Goal: Navigation & Orientation: Find specific page/section

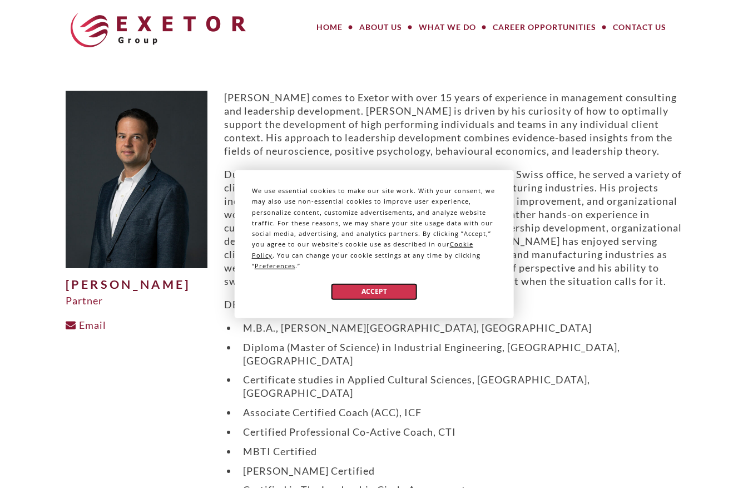
click at [380, 286] on button "Accept" at bounding box center [374, 291] width 86 height 16
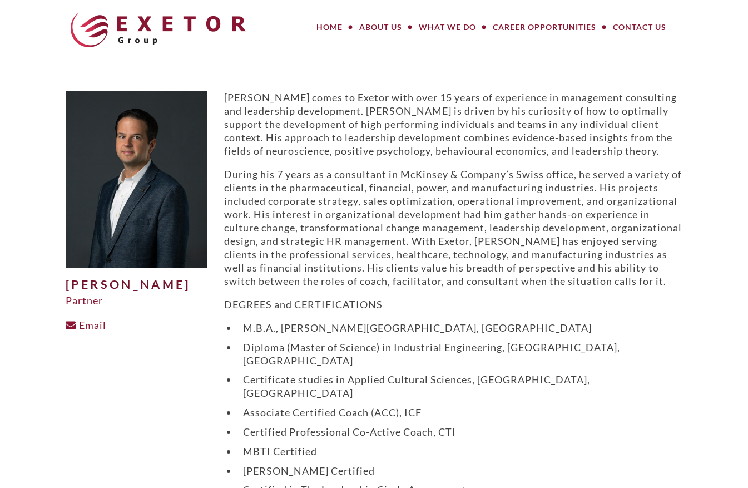
click at [393, 214] on p "During his 7 years as a consultant in McKinsey & Company’s Swiss office, he ser…" at bounding box center [453, 227] width 459 height 120
drag, startPoint x: 278, startPoint y: 179, endPoint x: 391, endPoint y: 180, distance: 112.9
click at [391, 180] on p "During his 7 years as a consultant in McKinsey & Company’s Swiss office, he ser…" at bounding box center [453, 227] width 459 height 120
click at [255, 132] on p "Philipp comes to Exetor with over 15 years of experience in management consulti…" at bounding box center [453, 124] width 459 height 67
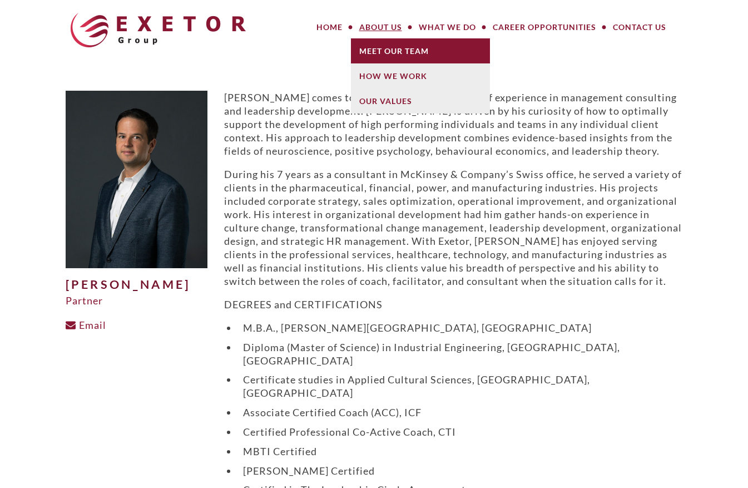
click at [394, 51] on link "Meet Our Team" at bounding box center [420, 50] width 139 height 25
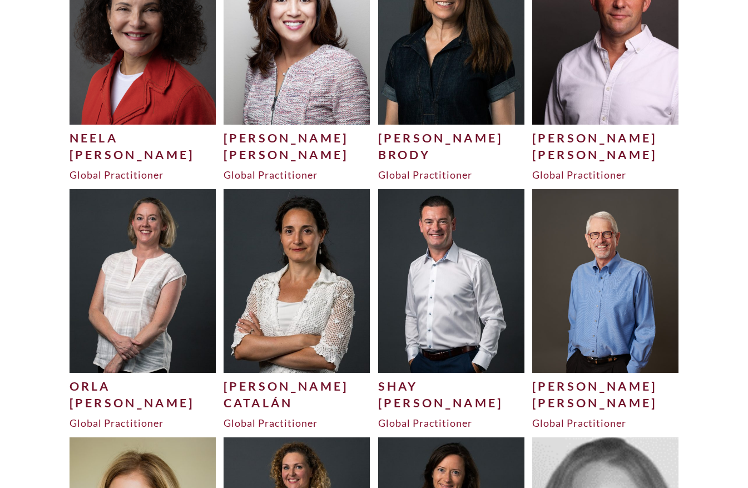
scroll to position [668, 0]
